Goal: Task Accomplishment & Management: Use online tool/utility

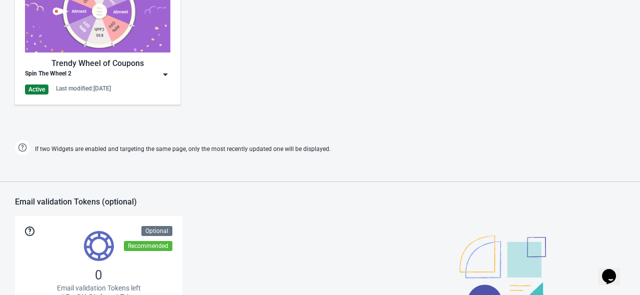
scroll to position [600, 0]
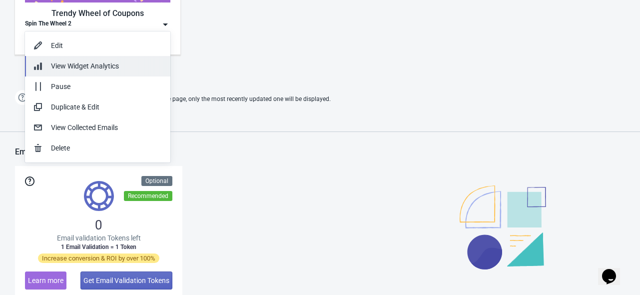
click at [103, 62] on span "View Widget Analytics" at bounding box center [85, 66] width 68 height 8
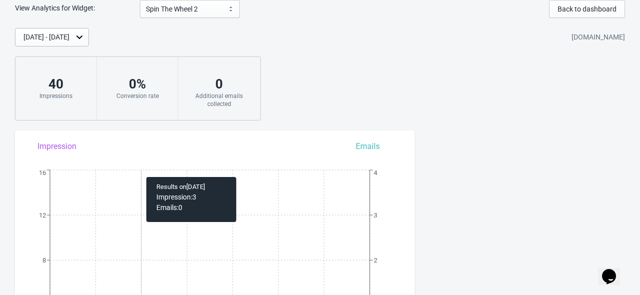
scroll to position [126, 0]
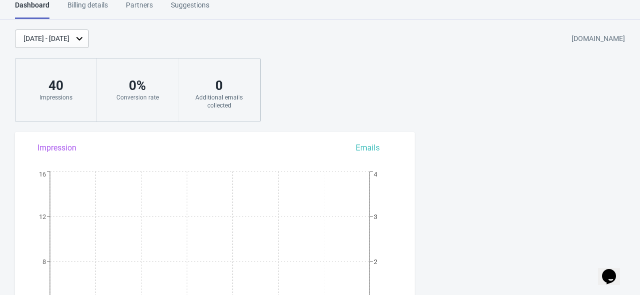
scroll to position [600, 0]
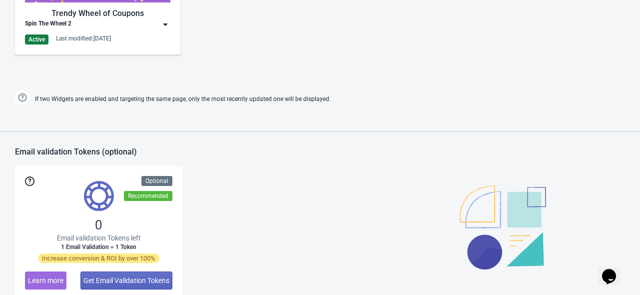
click at [167, 23] on img at bounding box center [165, 24] width 10 height 10
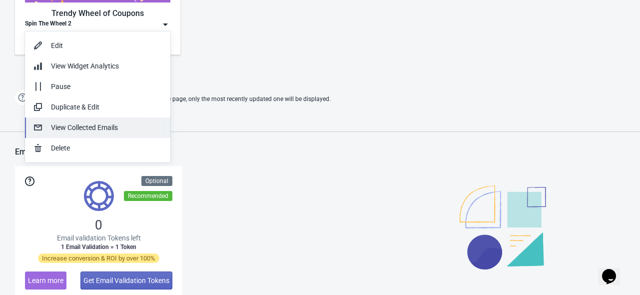
click at [91, 129] on div "View Collected Emails" at bounding box center [106, 127] width 111 height 10
